Goal: Complete application form

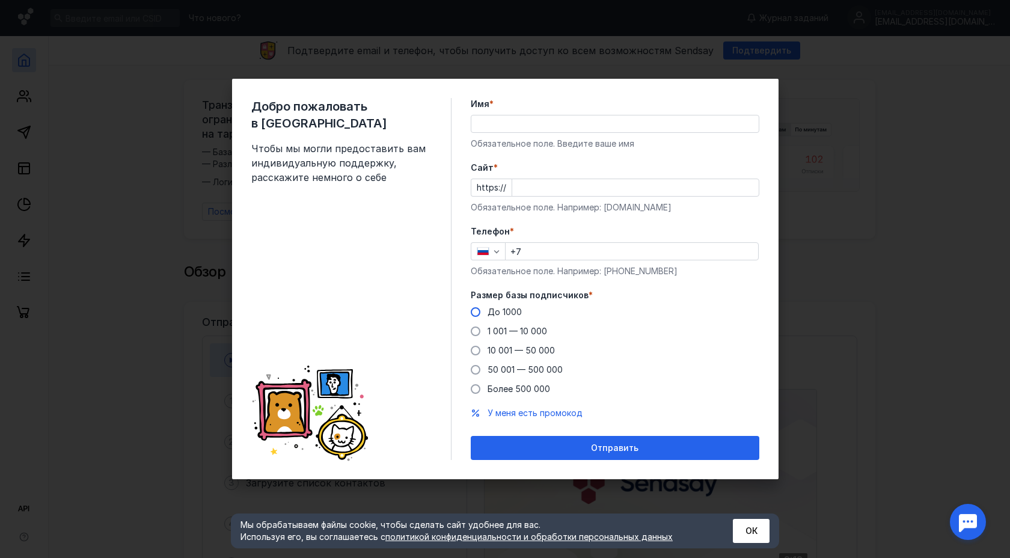
click at [494, 313] on span "До 1000" at bounding box center [505, 312] width 34 height 10
click at [0, 0] on input "До 1000" at bounding box center [0, 0] width 0 height 0
click at [595, 188] on input "Cайт *" at bounding box center [635, 187] width 247 height 17
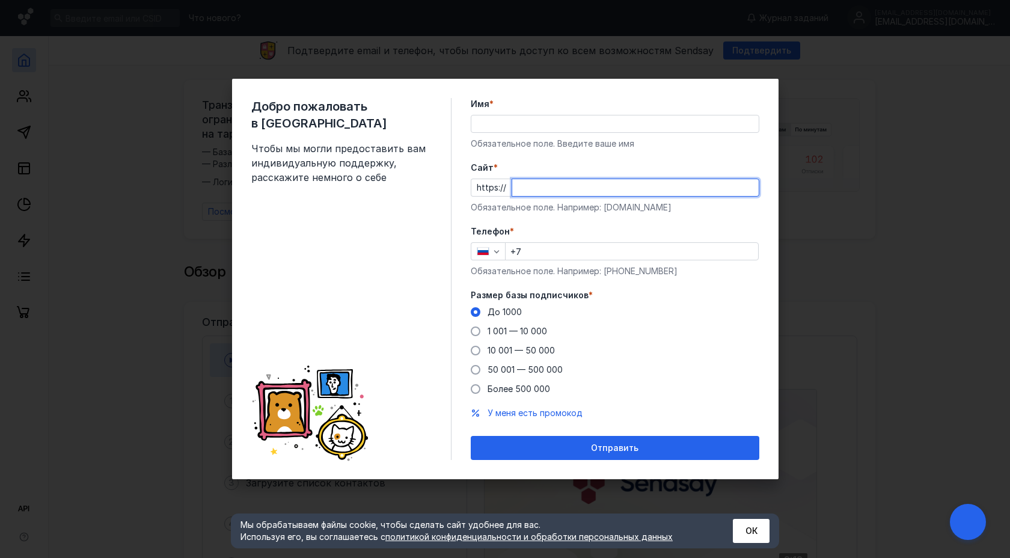
type input "b"
type input "[DOMAIN_NAME]"
click at [594, 121] on input "Имя *" at bounding box center [614, 123] width 287 height 17
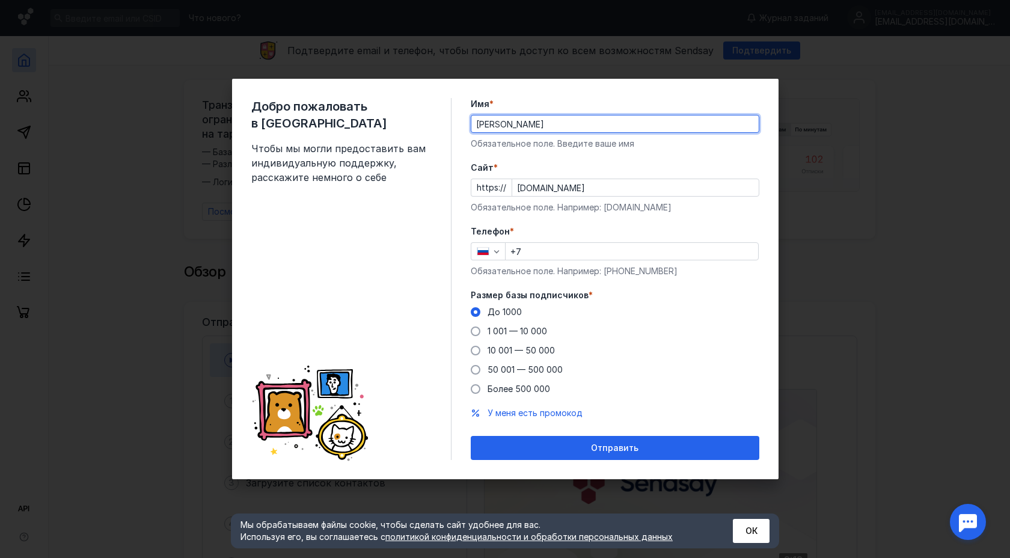
type input "[PERSON_NAME]"
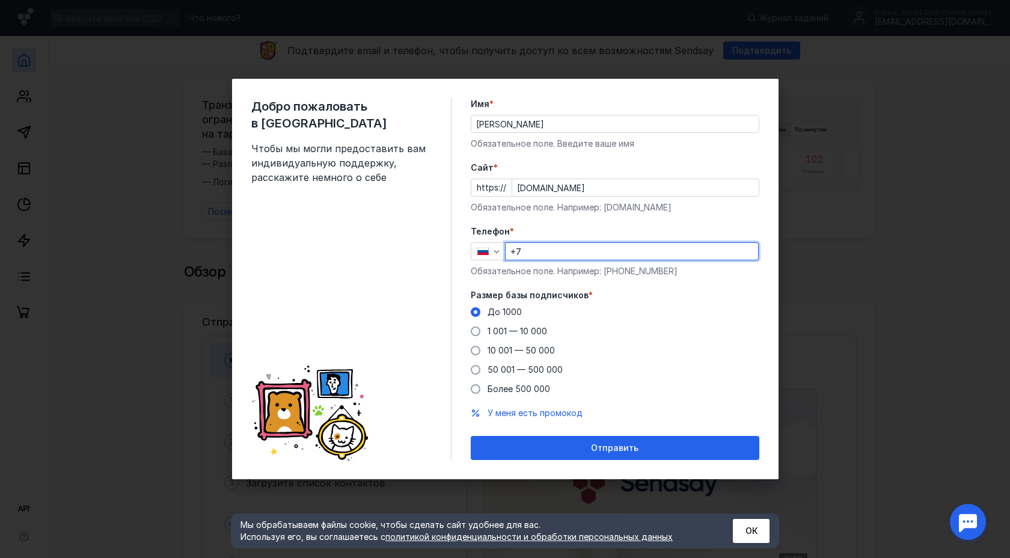
click at [629, 249] on input "+7" at bounding box center [632, 251] width 253 height 17
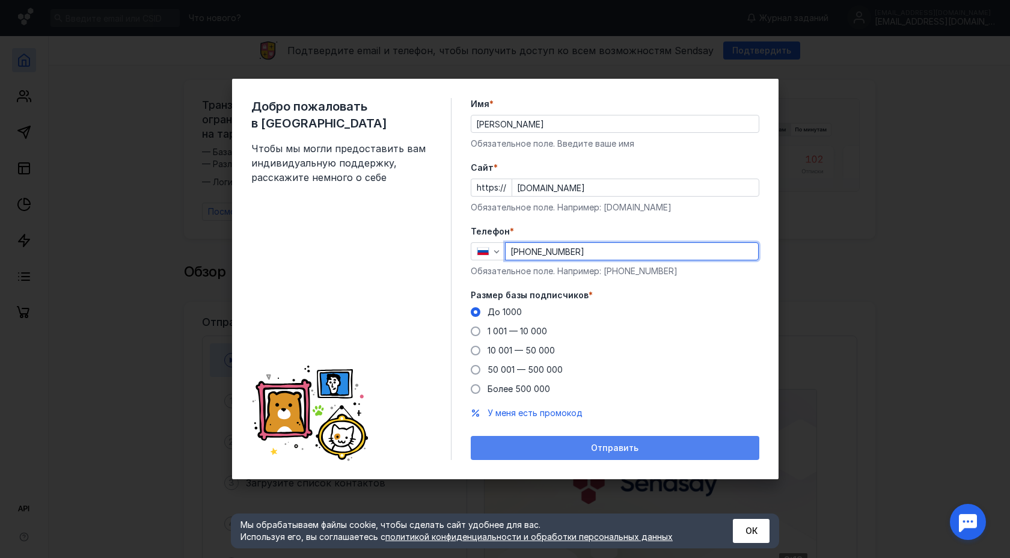
type input "[PHONE_NUMBER]"
click at [616, 442] on div "Отправить" at bounding box center [615, 448] width 289 height 24
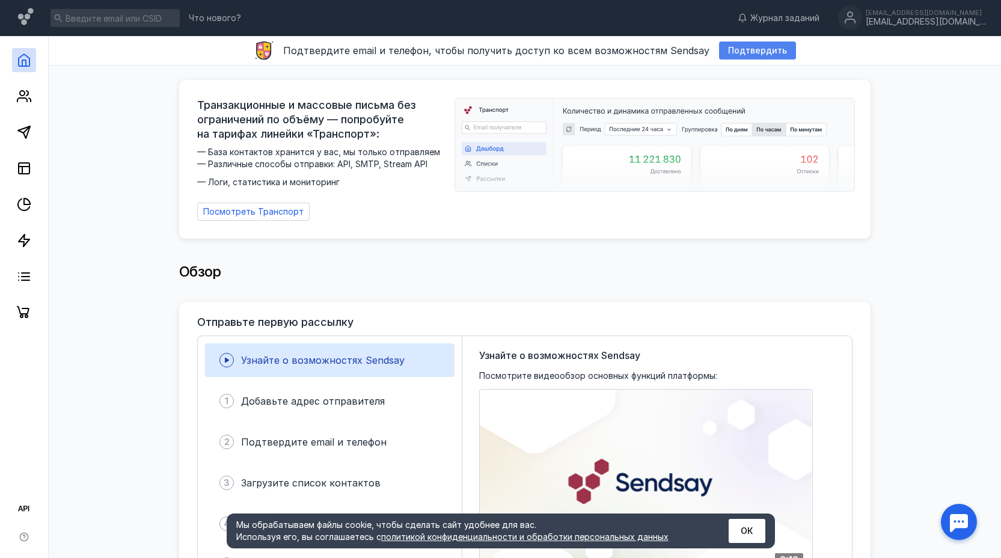
click at [757, 51] on span "Подтвердить" at bounding box center [757, 51] width 59 height 10
